Goal: Use online tool/utility: Utilize a website feature to perform a specific function

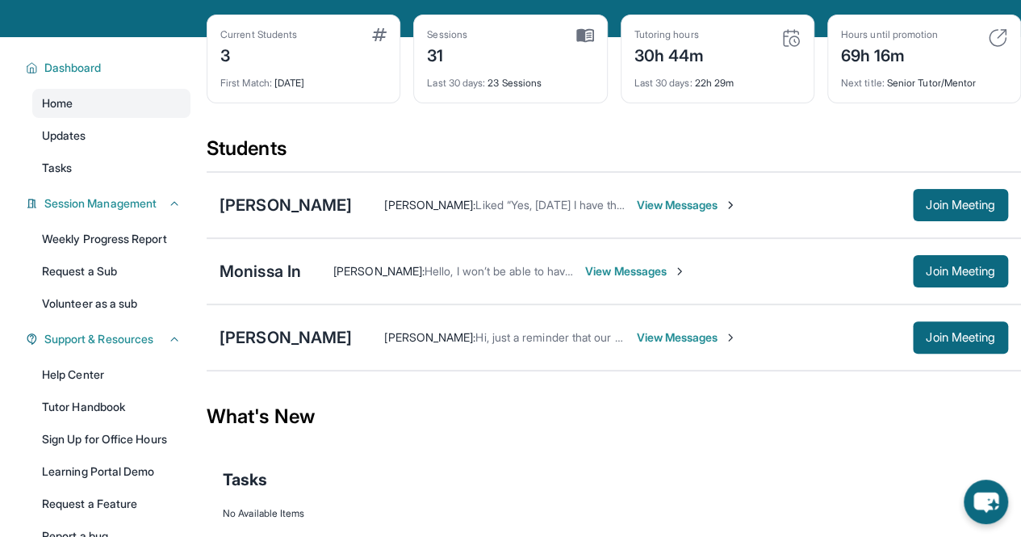
scroll to position [82, 0]
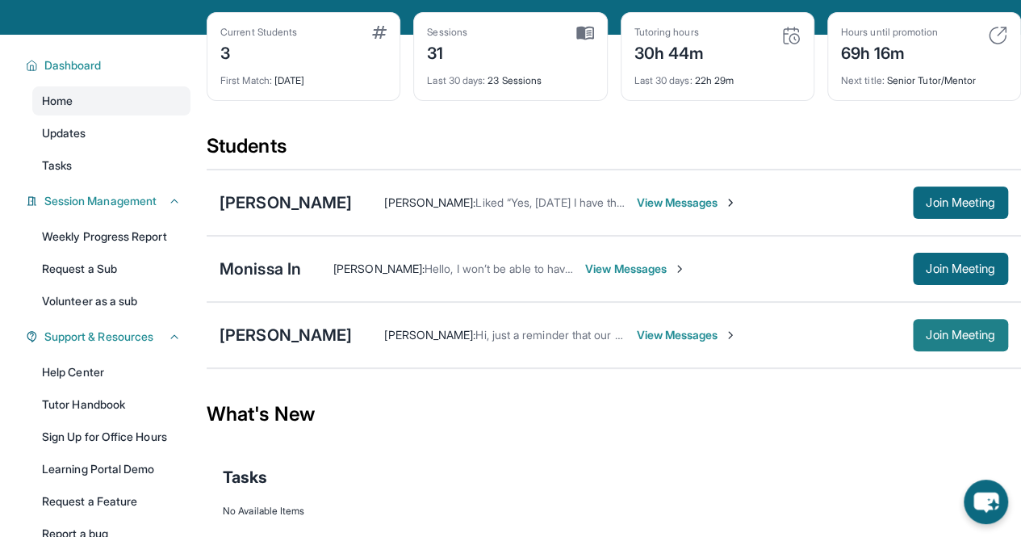
click at [974, 340] on span "Join Meeting" at bounding box center [960, 335] width 69 height 10
click at [947, 340] on span "Join Meeting" at bounding box center [960, 335] width 69 height 10
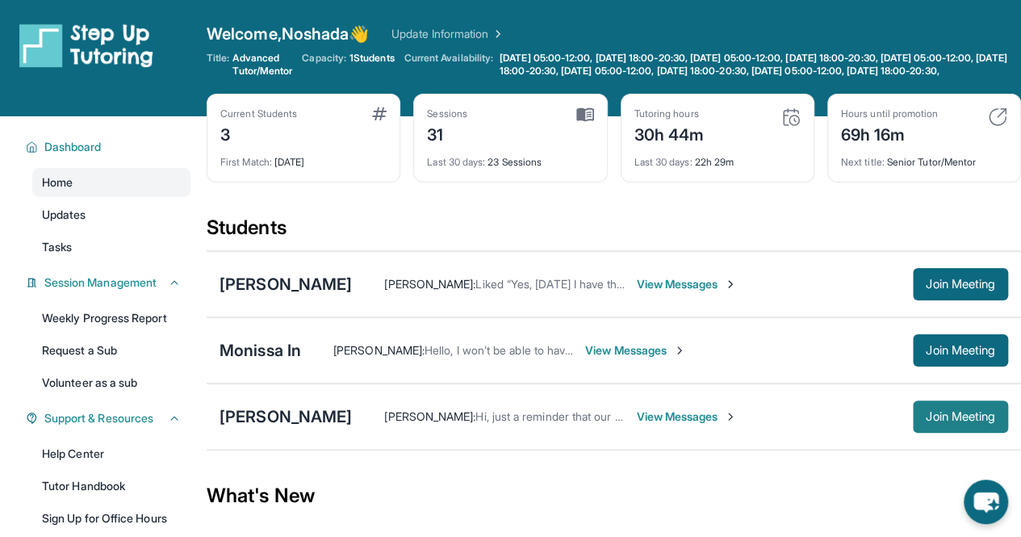
click at [944, 421] on span "Join Meeting" at bounding box center [960, 417] width 69 height 10
